Goal: Task Accomplishment & Management: Complete application form

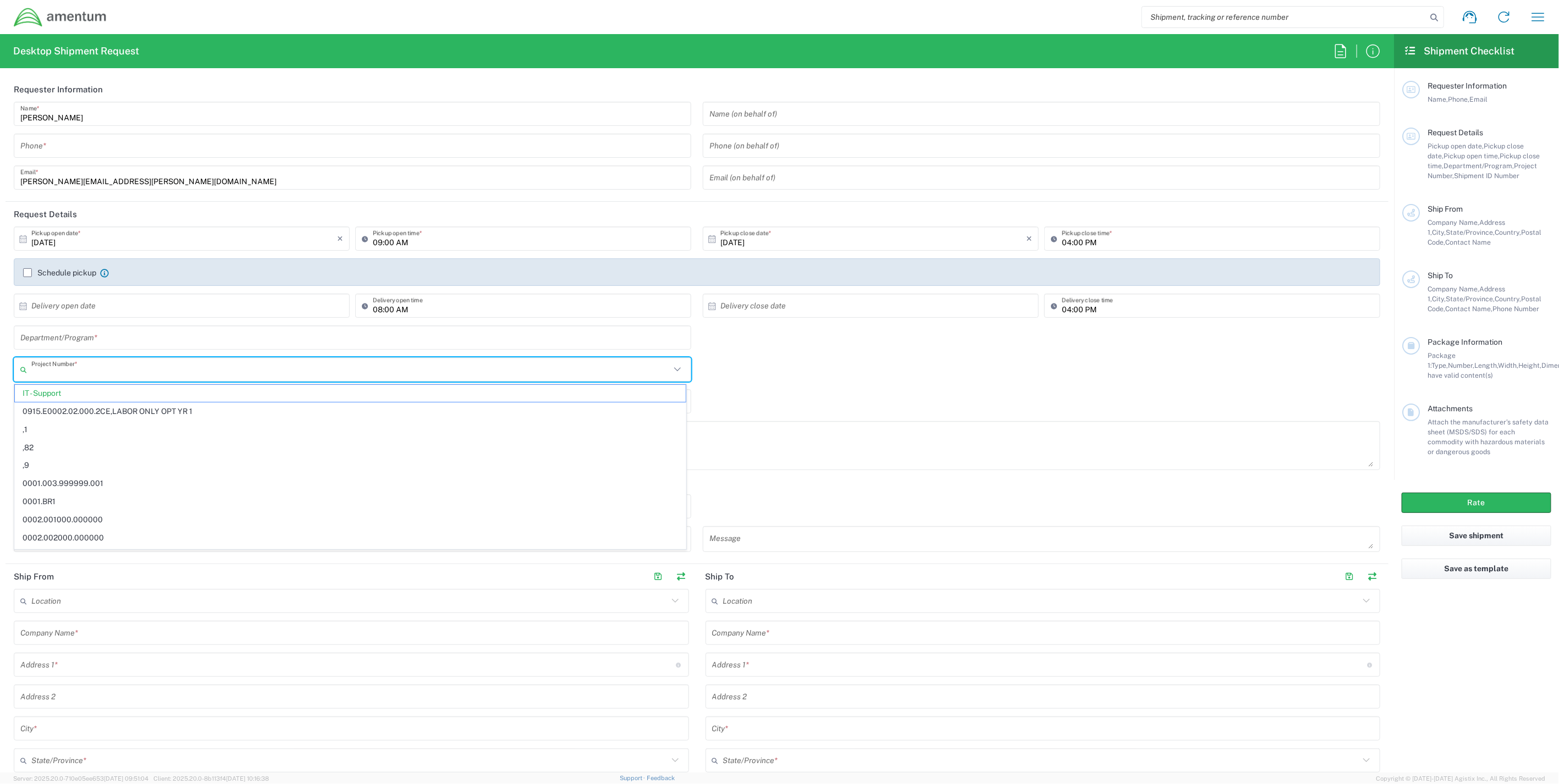
click at [123, 371] on input "text" at bounding box center [351, 370] width 639 height 19
paste input "OVHD.600538.00PMO"
type input "OVHD.600538.00PMO"
drag, startPoint x: 135, startPoint y: 372, endPoint x: -137, endPoint y: 353, distance: 272.7
click at [0, 353] on html "Shipment request Shipment tracking Shipment estimator Desktop shipment request …" at bounding box center [780, 392] width 1559 height 784
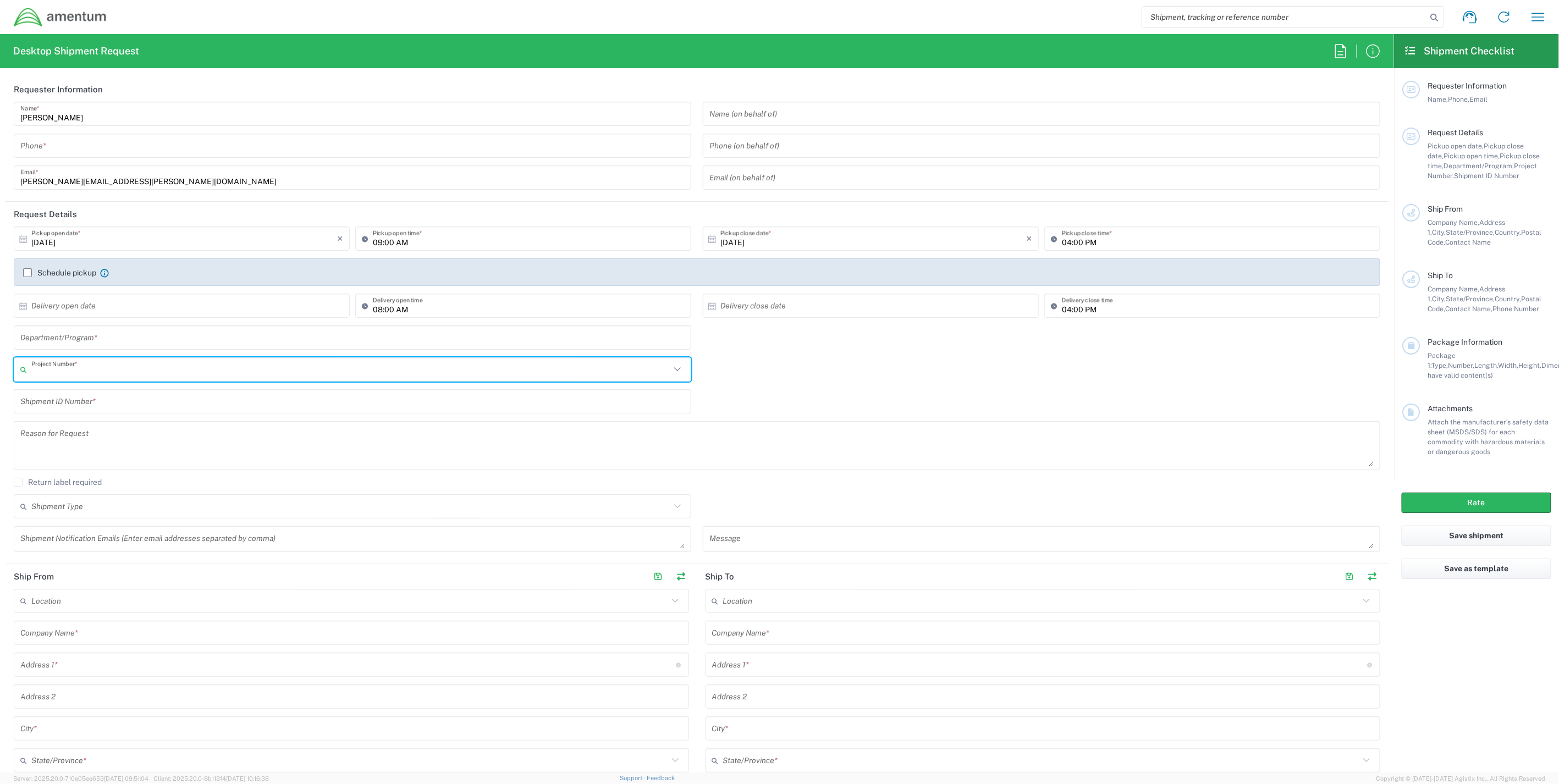
paste input "ADMN.100123.4DTCX"
type input "ADMN.100123.4DTCX"
click at [146, 364] on input "ADMN.100123.4DTCX" at bounding box center [351, 370] width 639 height 19
drag, startPoint x: 146, startPoint y: 364, endPoint x: -4, endPoint y: 361, distance: 150.0
click at [0, 361] on html "Shipment request Shipment tracking Shipment estimator Desktop shipment request …" at bounding box center [780, 392] width 1559 height 784
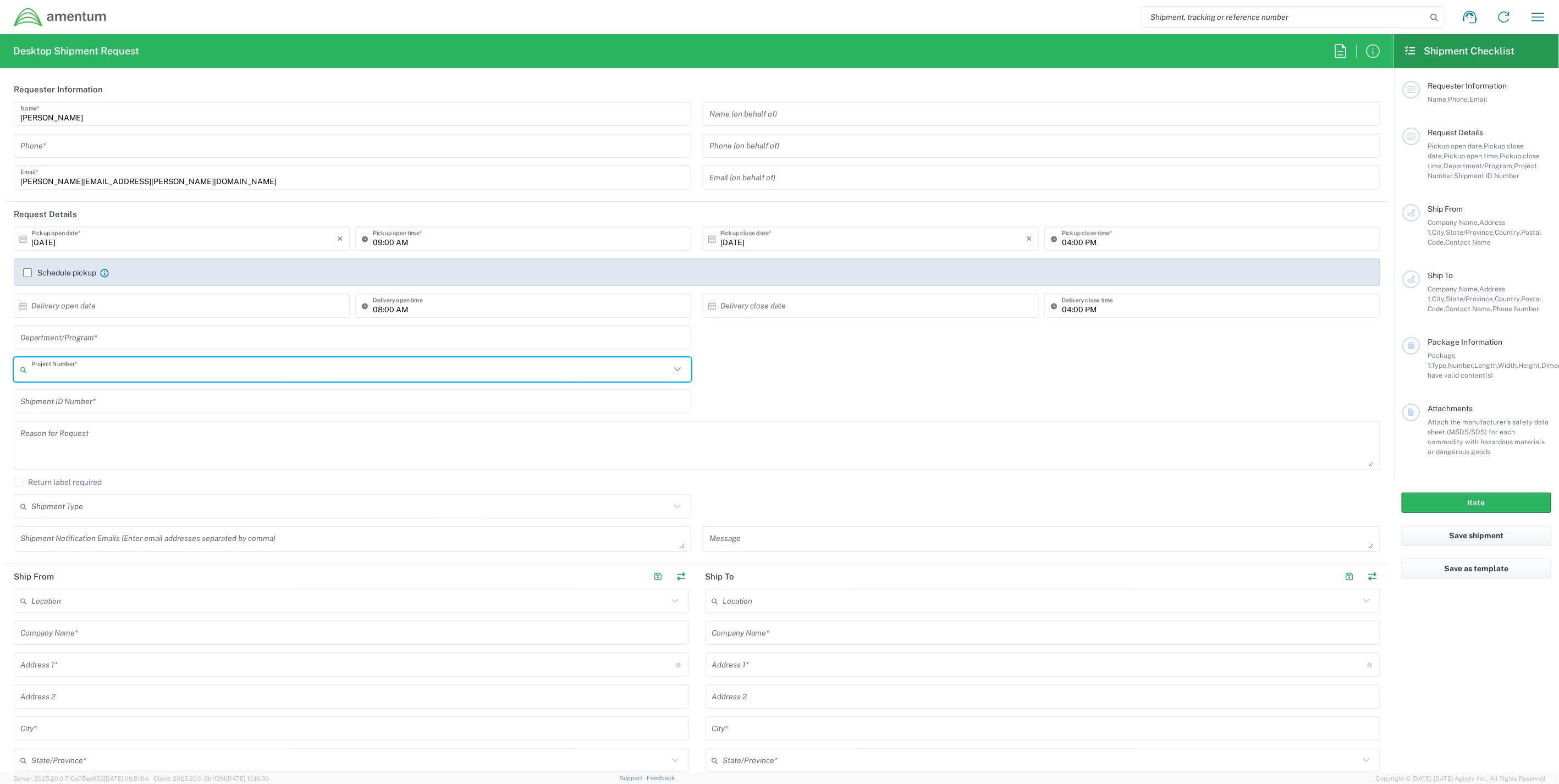
paste input "ADMN.100123"
type input "ADMN.100123"
drag, startPoint x: 122, startPoint y: 372, endPoint x: -34, endPoint y: 370, distance: 156.0
click at [0, 370] on html "Shipment request Shipment tracking Shipment estimator Desktop shipment request …" at bounding box center [780, 392] width 1559 height 784
type input "ADMN"
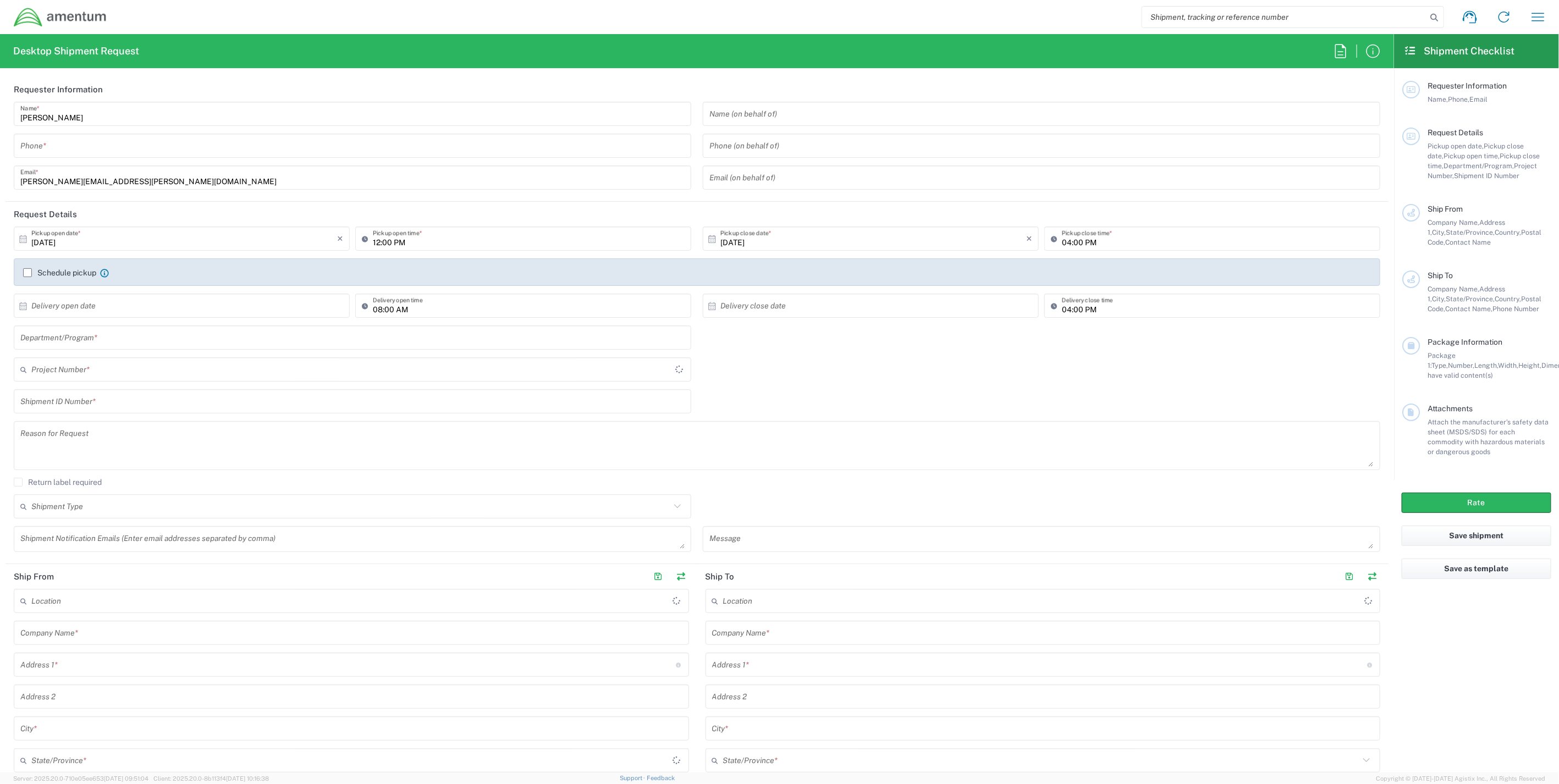
type input "[GEOGRAPHIC_DATA]"
type input "IT - Support"
click at [105, 375] on input "text" at bounding box center [351, 370] width 639 height 19
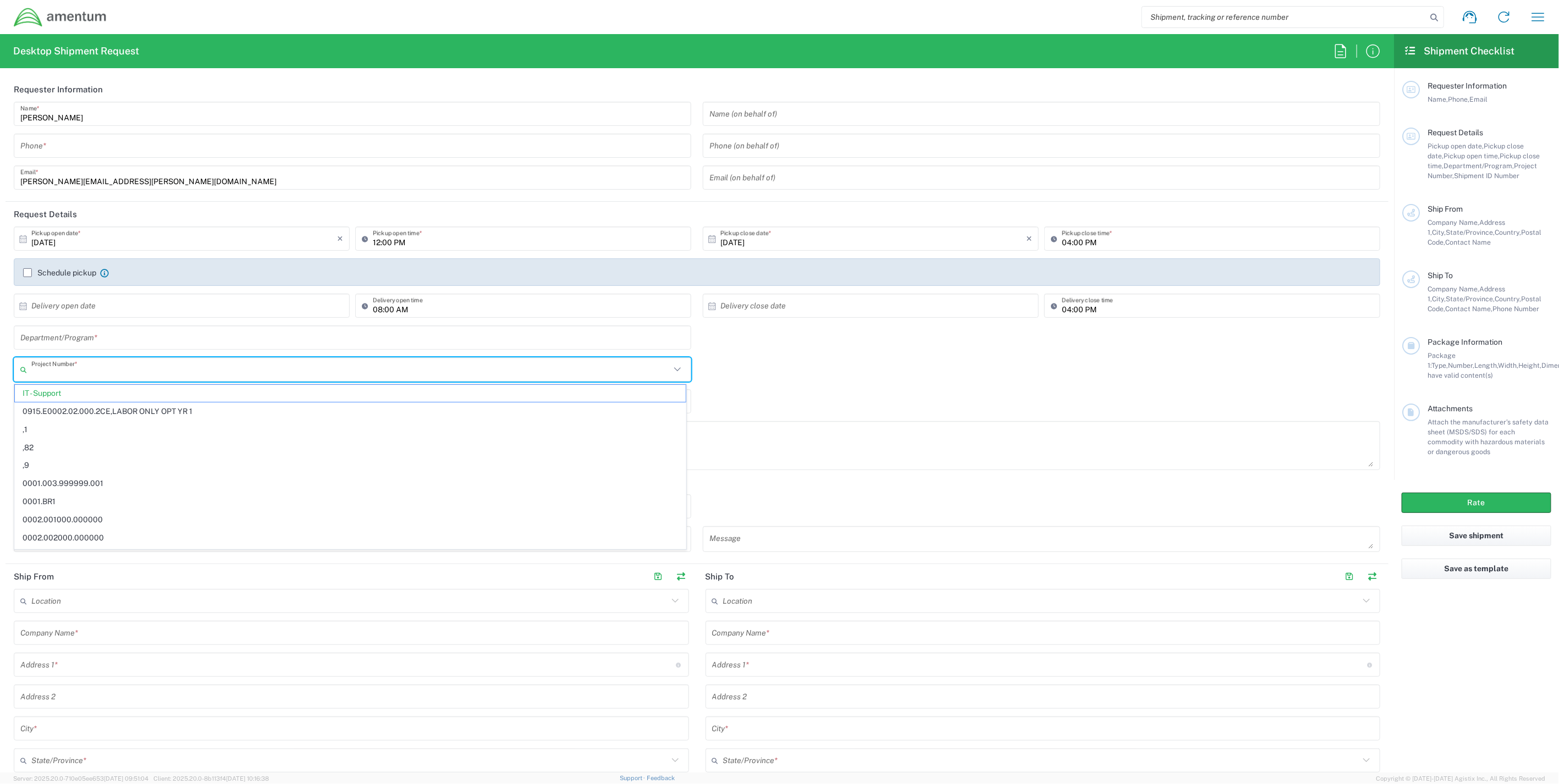
paste input "ADMN.100123.4DTCX"
type input "ADMN.100123.4DTCX"
drag, startPoint x: 94, startPoint y: 370, endPoint x: -91, endPoint y: 359, distance: 185.3
click at [0, 359] on html "Shipment request Shipment tracking Shipment estimator Desktop shipment request …" at bounding box center [780, 392] width 1559 height 784
paste input "OVHD.100114.PURCH"
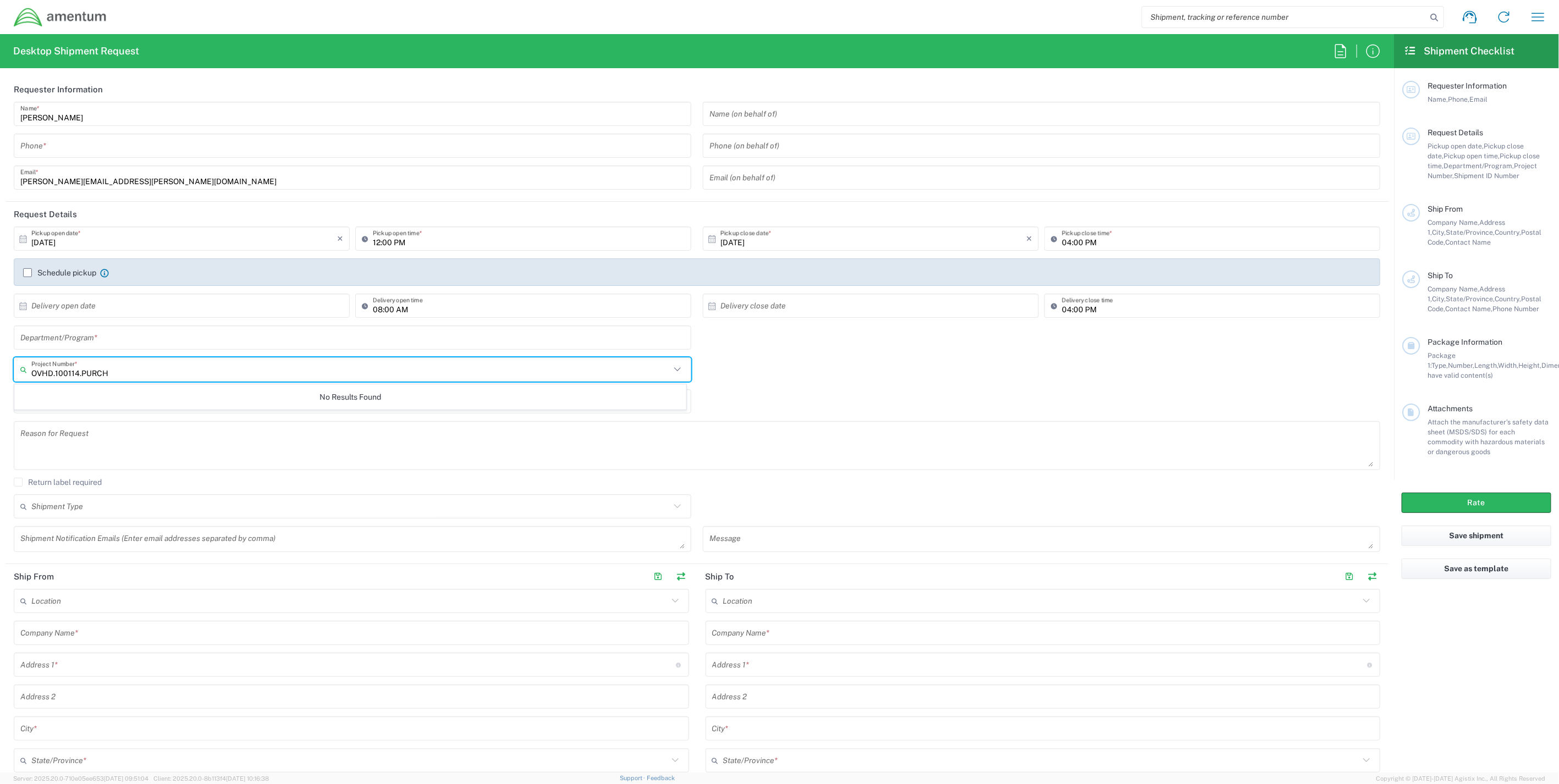
type input "OVHD.100114.PURCH"
drag, startPoint x: 39, startPoint y: 369, endPoint x: -64, endPoint y: 364, distance: 103.1
click at [0, 364] on html "Shipment request Shipment tracking Shipment estimator Desktop shipment request …" at bounding box center [780, 392] width 1559 height 784
paste input "3534.R.P01.PMI.100.CO01.EXPS00"
type input "3534.R.P01.PMI.100.CO01.EXPS00"
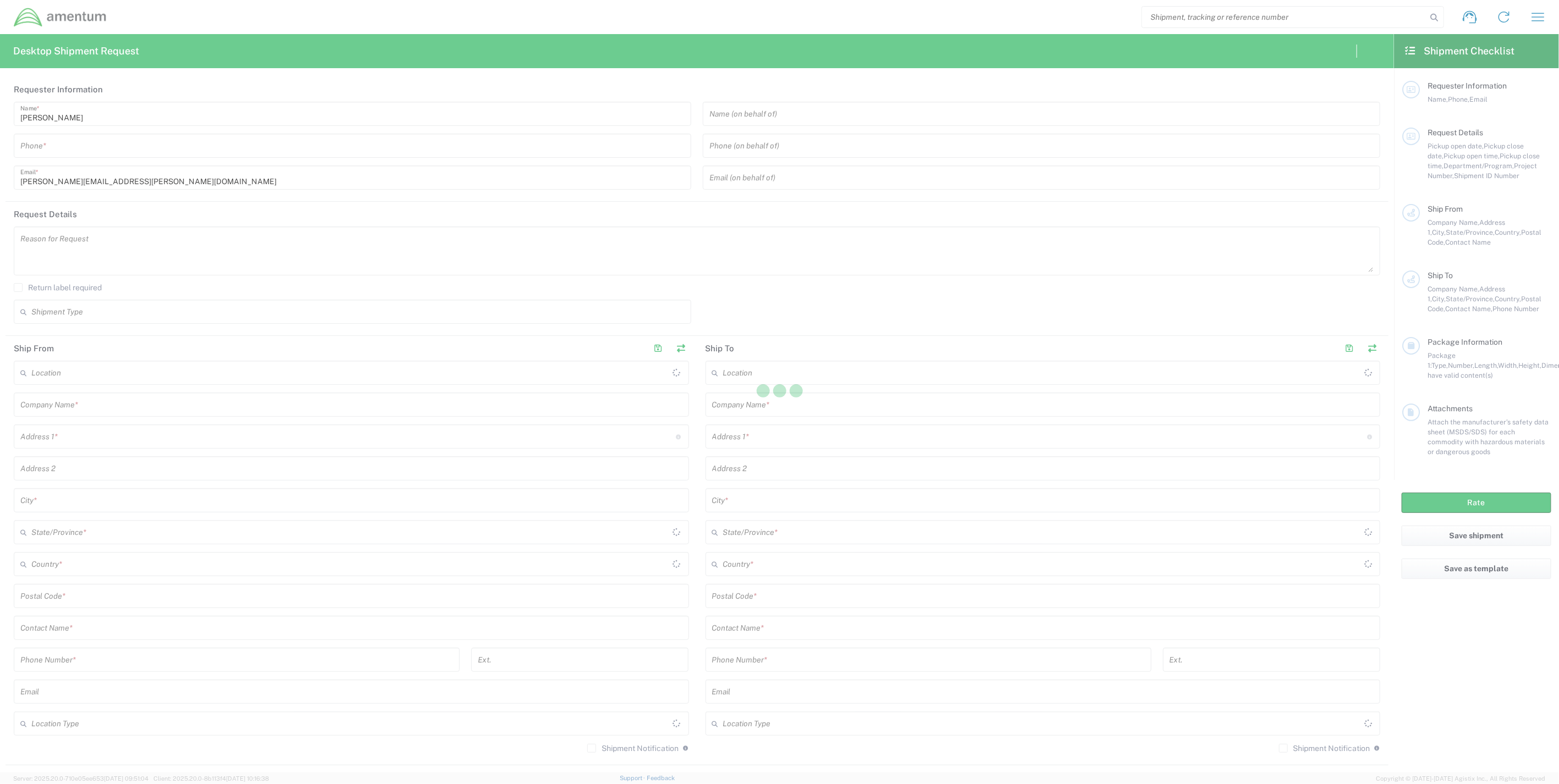
type input "[GEOGRAPHIC_DATA]"
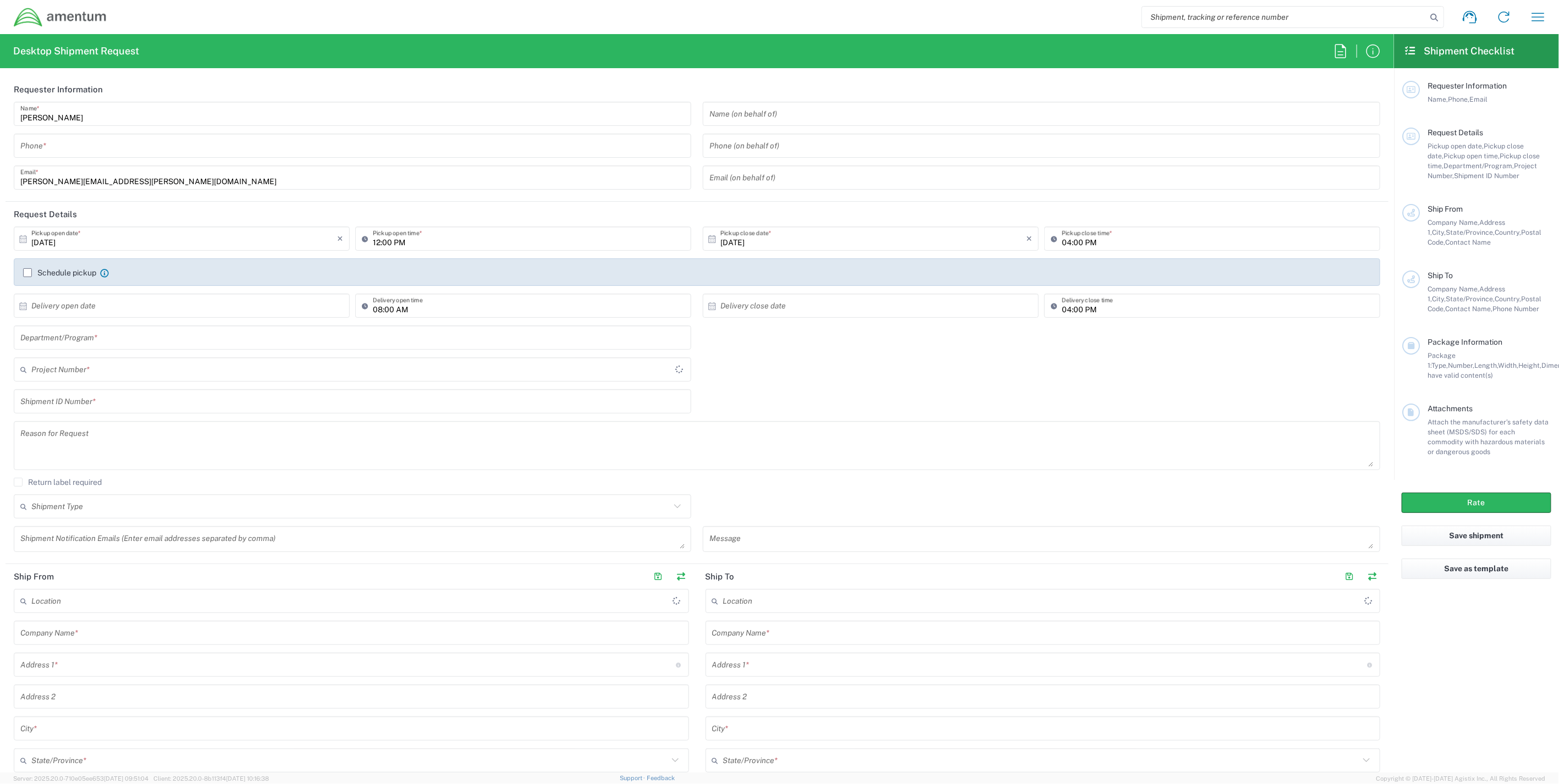
type input "[GEOGRAPHIC_DATA]"
type input "IT - Support"
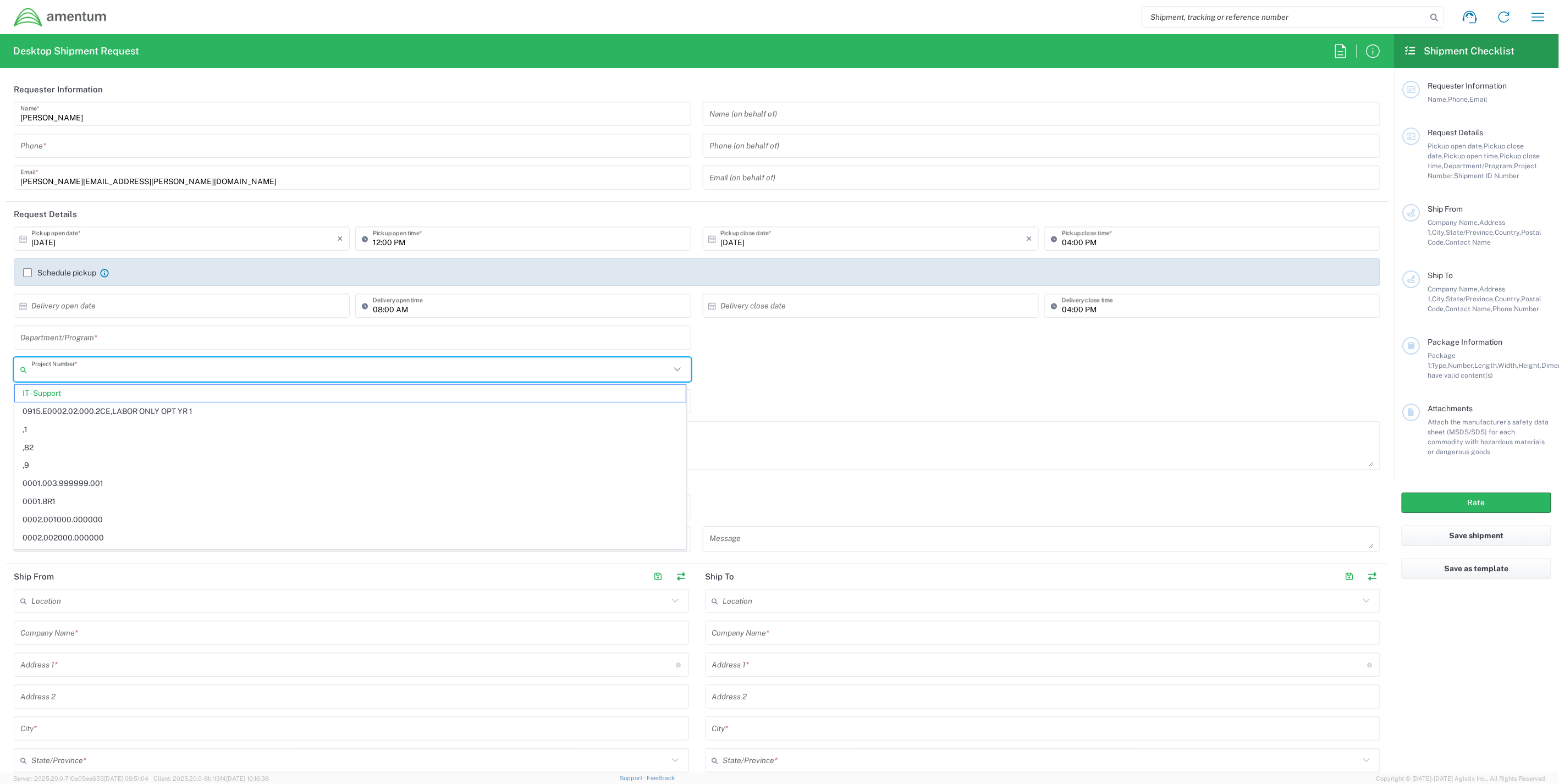
click at [119, 374] on input "text" at bounding box center [351, 370] width 639 height 19
paste input "3534.R.P01.PMI.100.CO01.EXPS00"
type input "3534.R.P01.PMI.100.CO01.EXPS00"
